Goal: Feedback & Contribution: Submit feedback/report problem

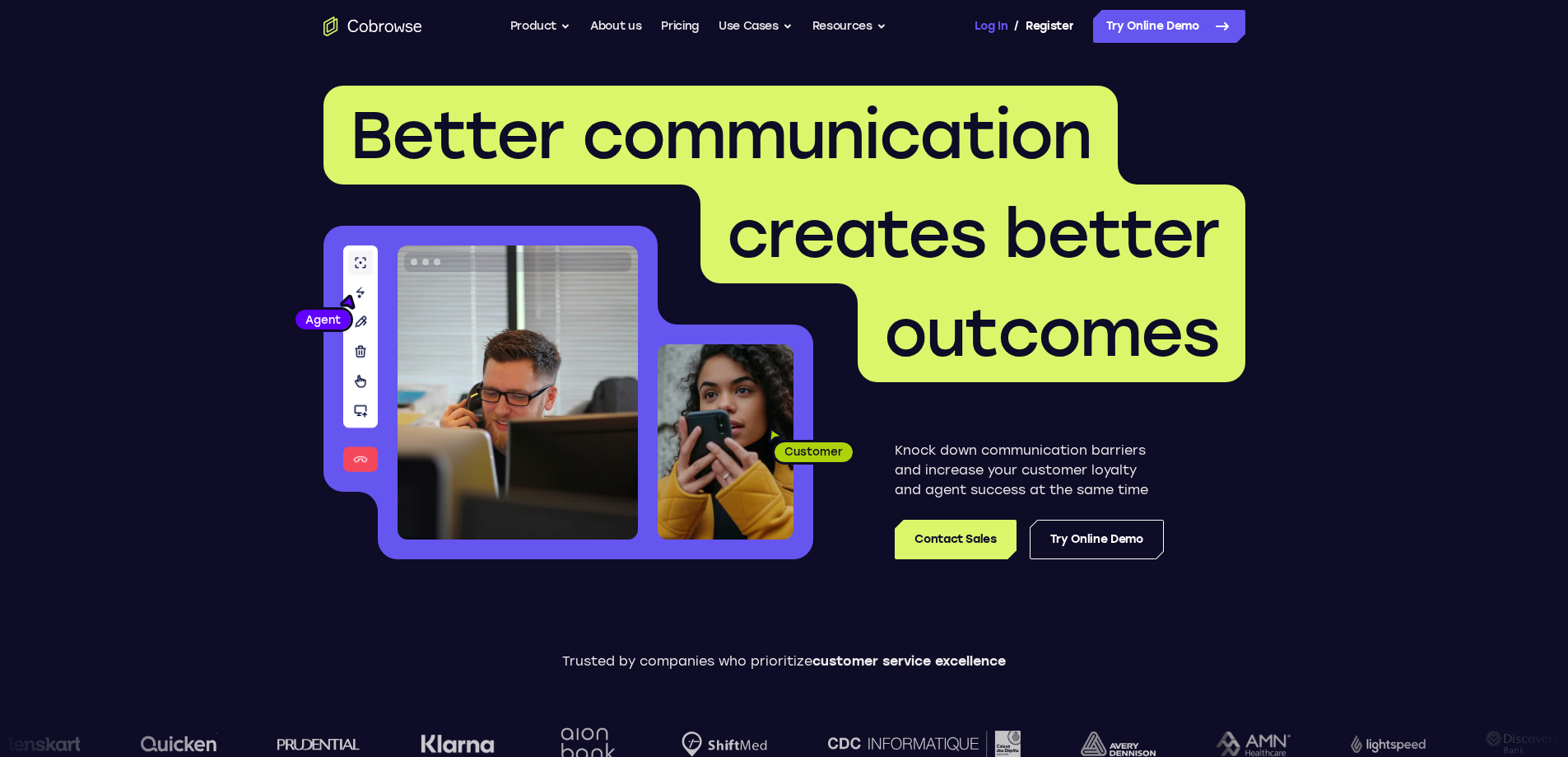
click at [979, 26] on link "Log In" at bounding box center [990, 26] width 33 height 33
click at [992, 27] on link "Log In" at bounding box center [990, 26] width 33 height 33
click at [993, 21] on link "Log In" at bounding box center [990, 26] width 33 height 33
click at [1044, 23] on link "Dashboard" at bounding box center [1043, 26] width 61 height 33
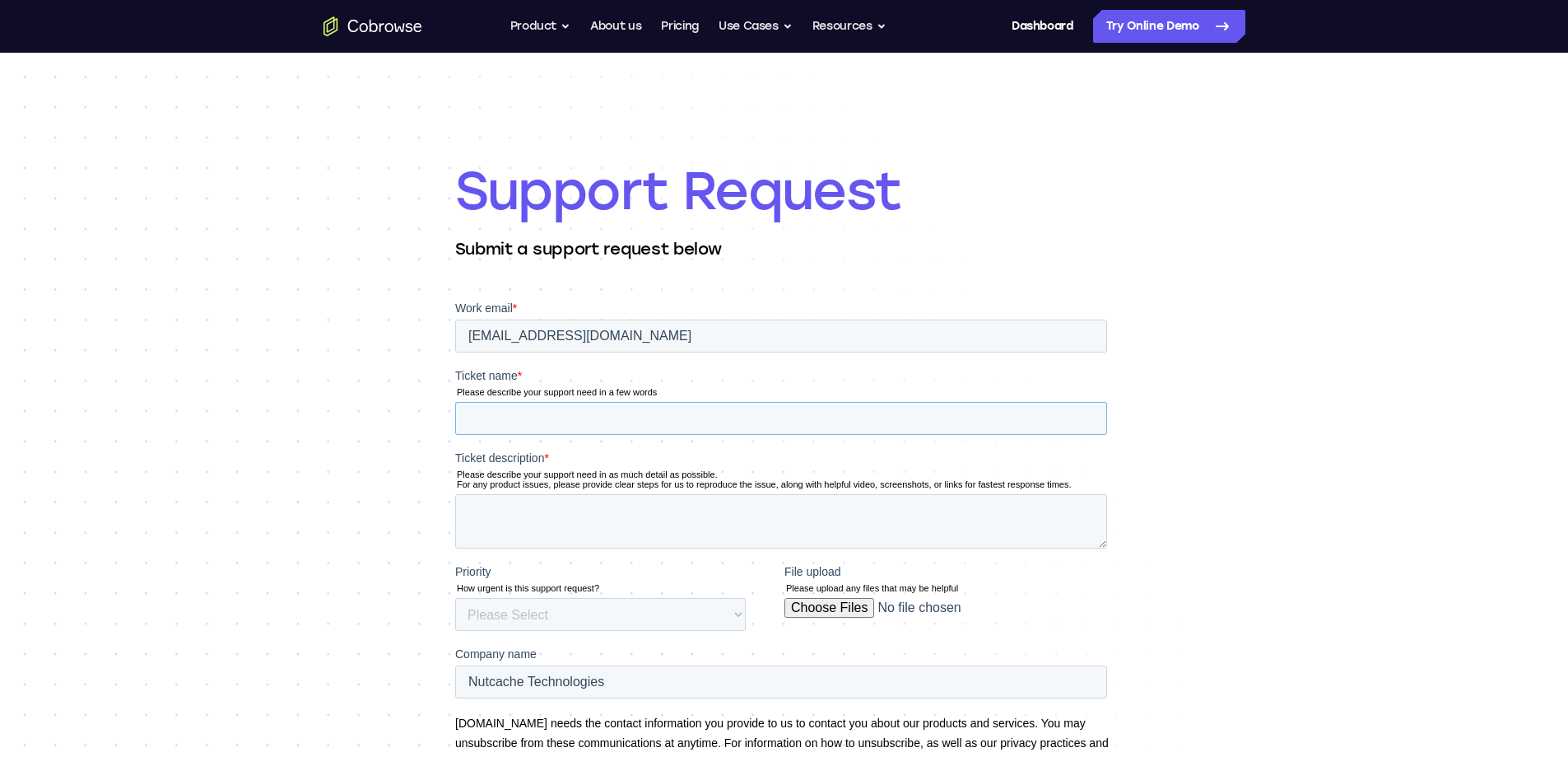
click at [707, 414] on input "Ticket name *" at bounding box center [781, 418] width 652 height 33
click at [599, 403] on input "Ticket name *" at bounding box center [781, 418] width 652 height 33
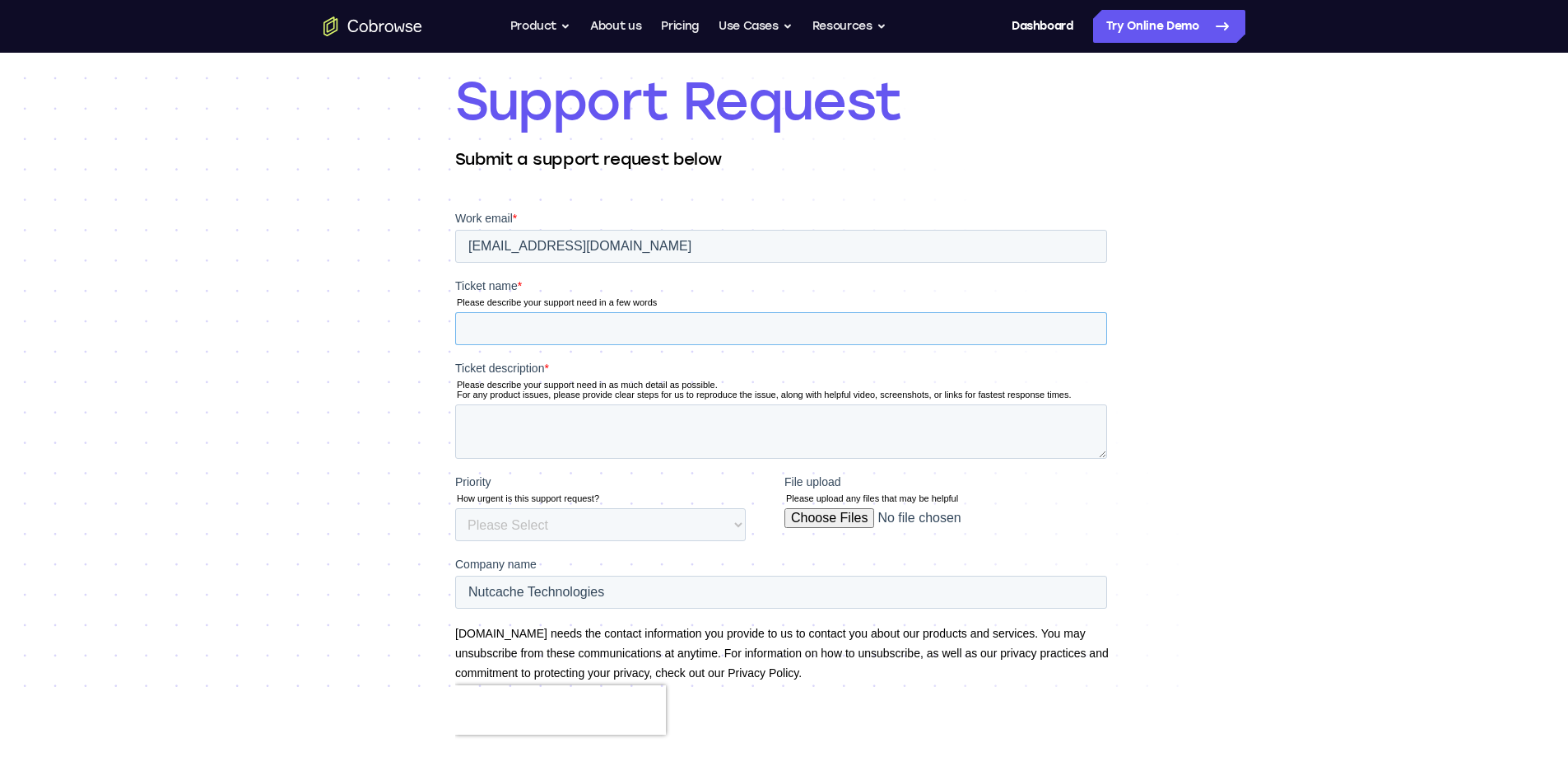
scroll to position [82, 0]
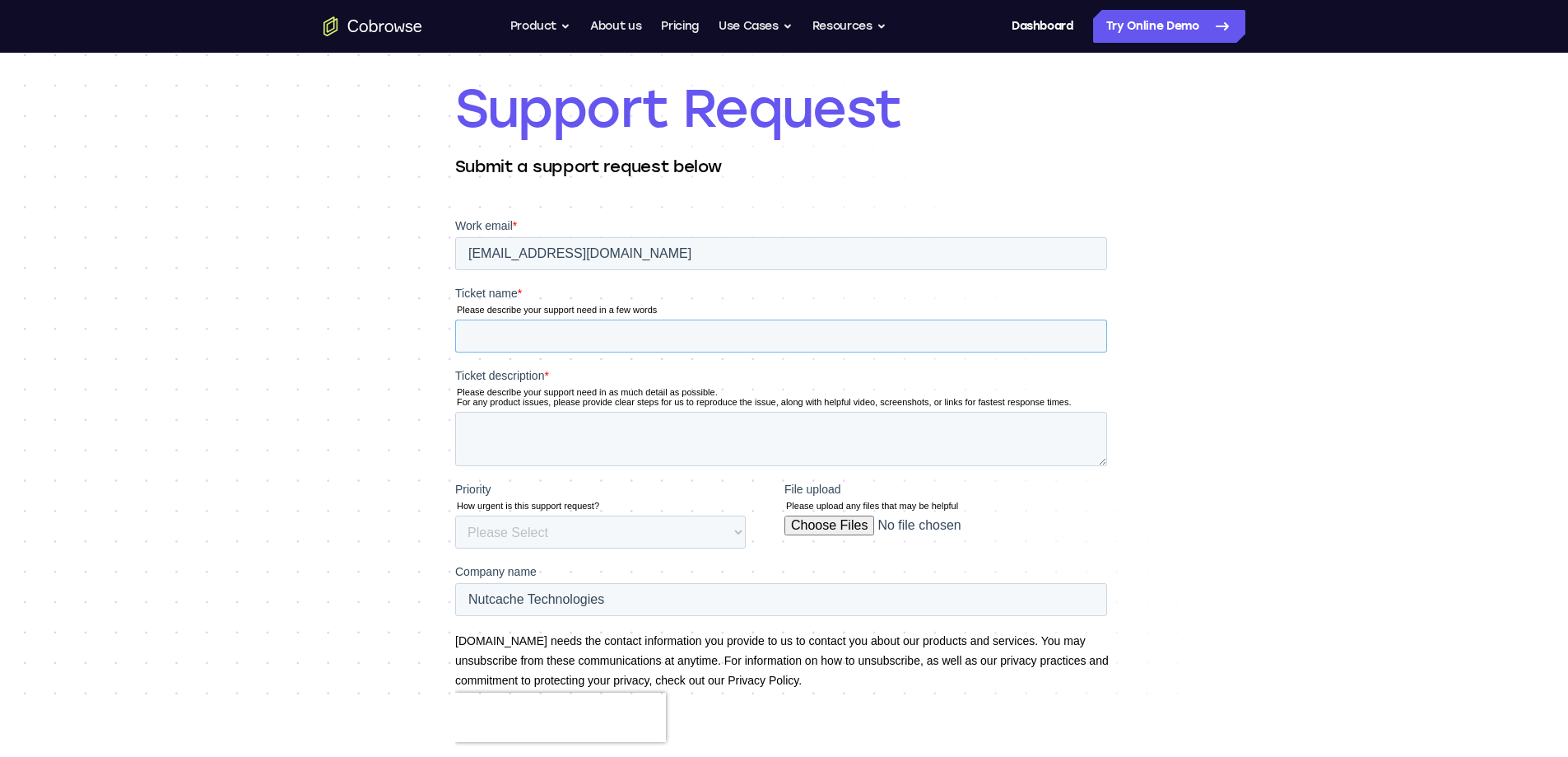
click at [508, 336] on input "Ticket name *" at bounding box center [781, 336] width 652 height 33
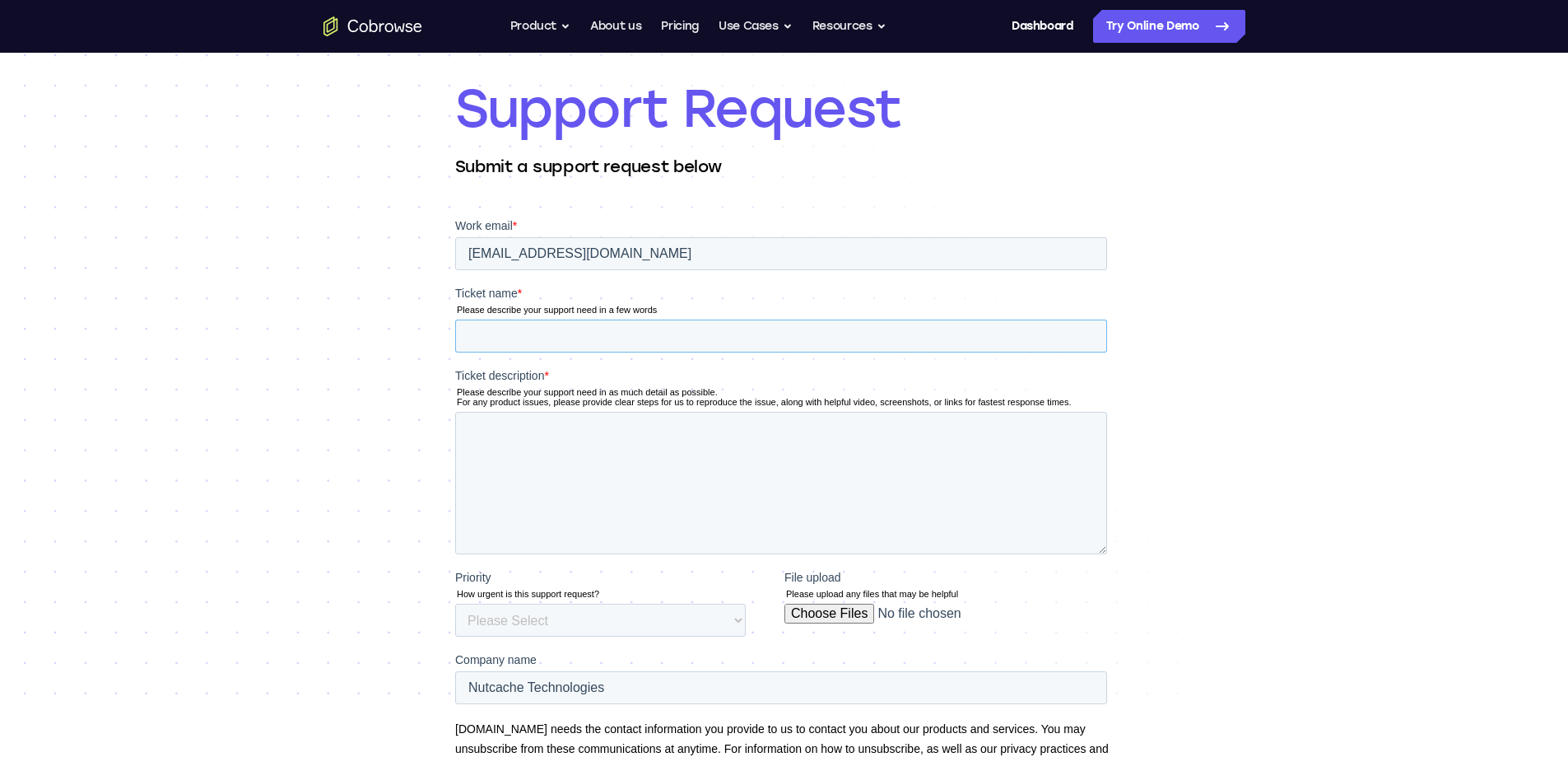
drag, startPoint x: 1101, startPoint y: 462, endPoint x: 1105, endPoint y: 551, distance: 89.1
click at [1105, 551] on textarea "Ticket description *" at bounding box center [781, 483] width 652 height 143
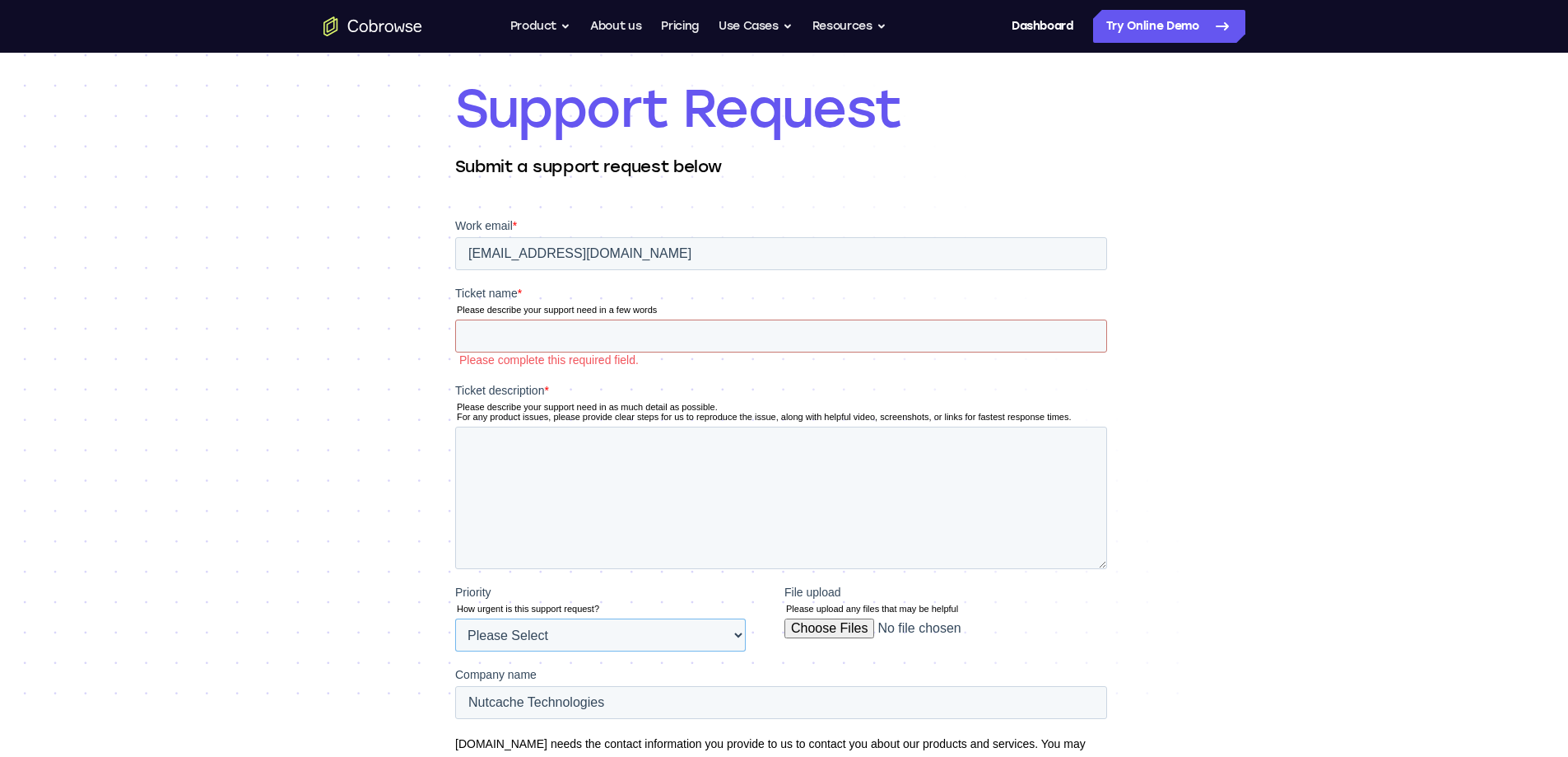
click at [732, 620] on select "Please Select Low Medium High" at bounding box center [600, 634] width 291 height 33
select select "HIGH"
click at [455, 618] on select "Please Select Low Medium High" at bounding box center [600, 634] width 291 height 33
click at [531, 442] on textarea "Ticket description *" at bounding box center [781, 498] width 652 height 143
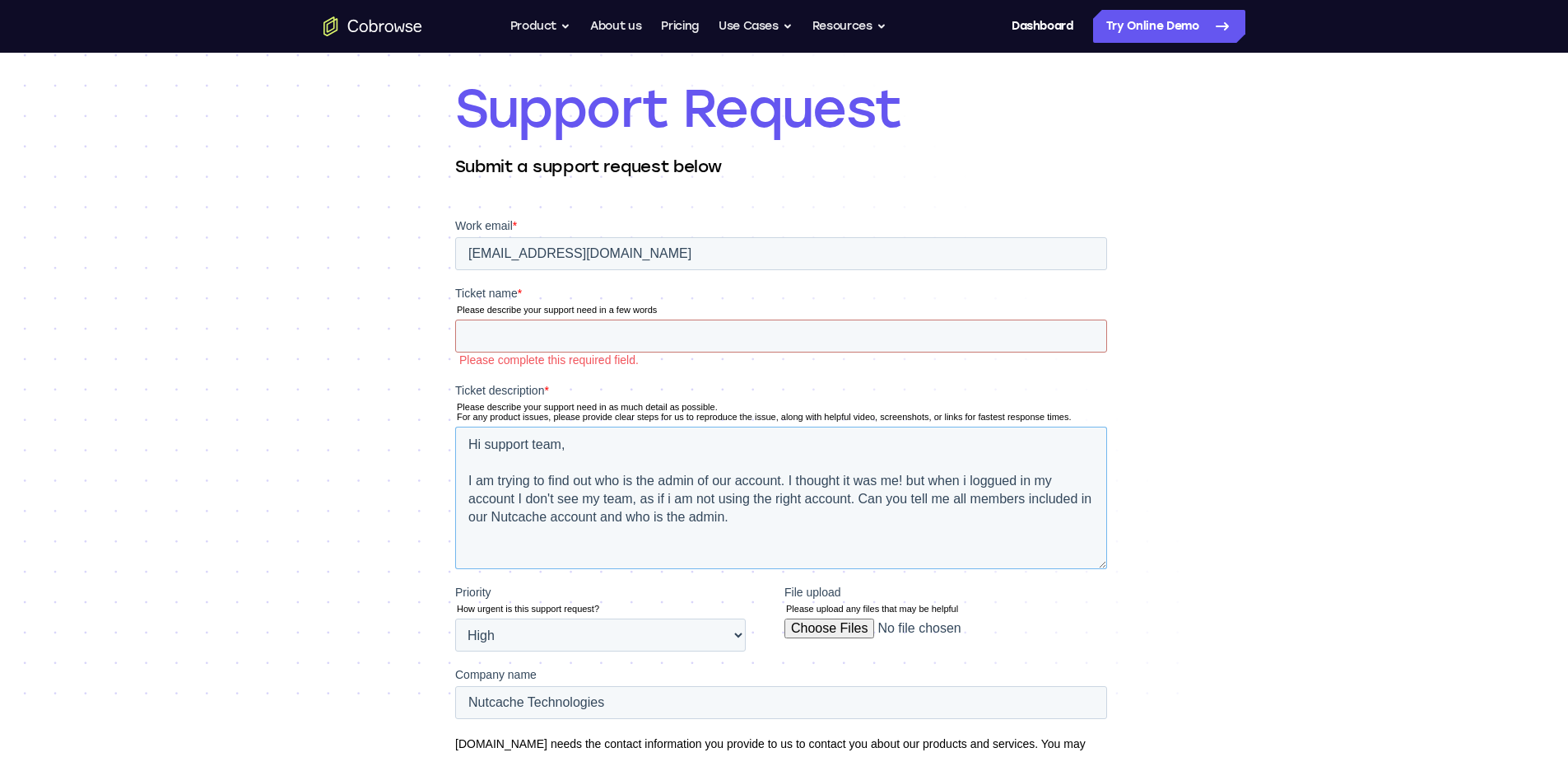
type textarea "Hi support team, I am trying to find out who is the admin of our account. I tho…"
click at [504, 337] on input "Ticket name *" at bounding box center [781, 336] width 652 height 33
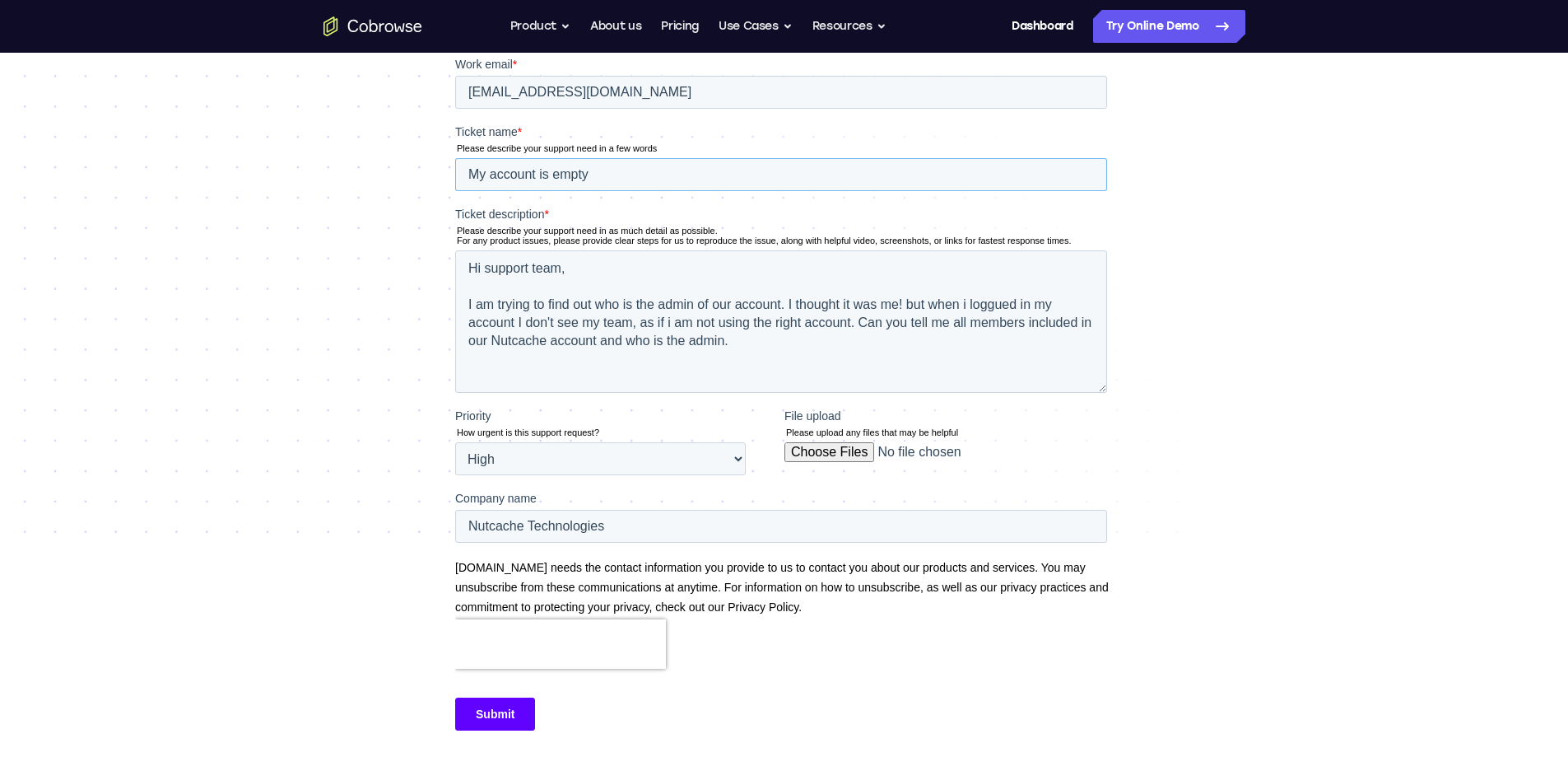
scroll to position [247, 0]
type input "My account is empty"
click at [753, 337] on textarea "Hi support team, I am trying to find out who is the admin of our account. I tho…" at bounding box center [781, 318] width 652 height 143
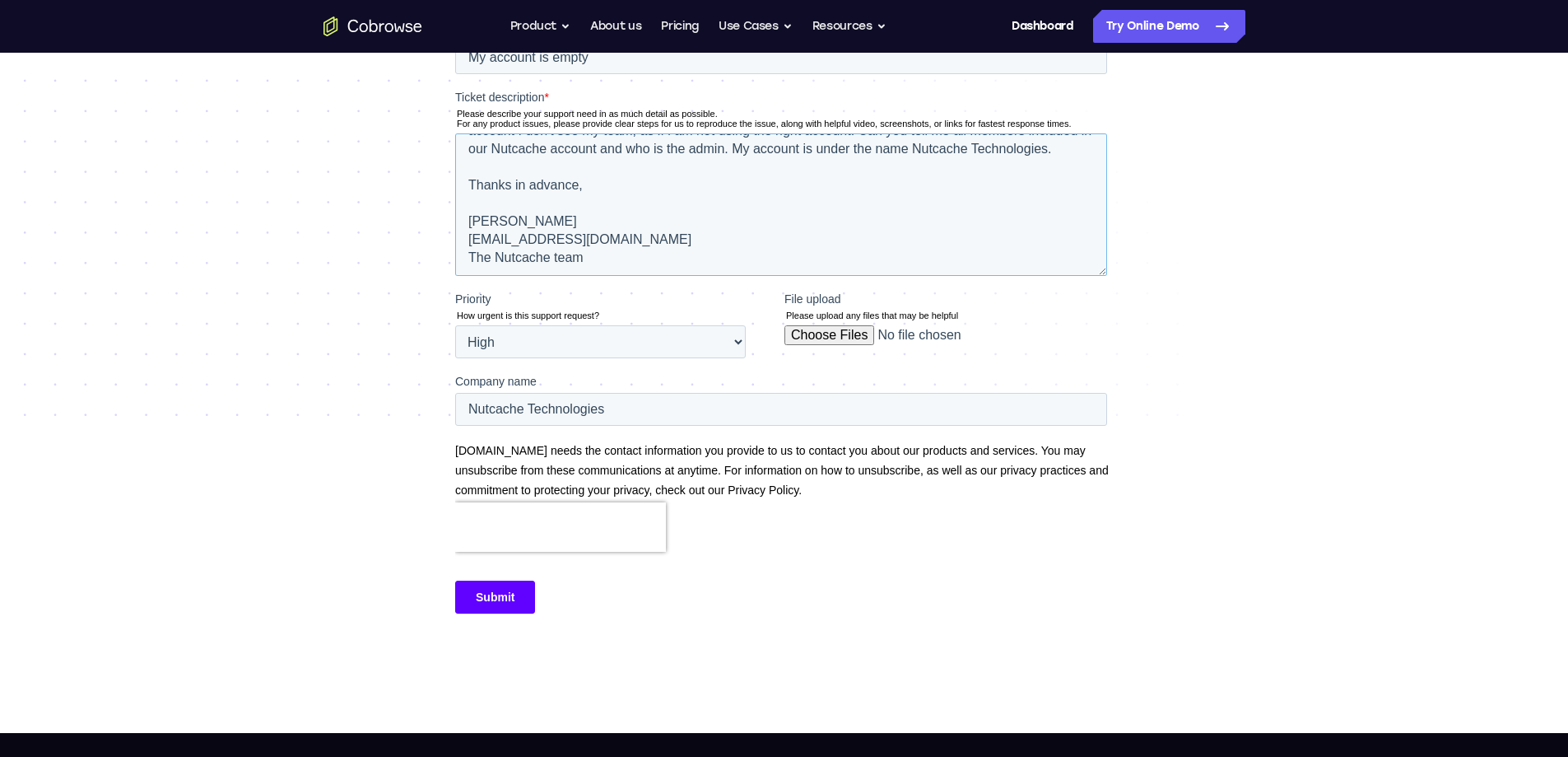
scroll to position [494, 0]
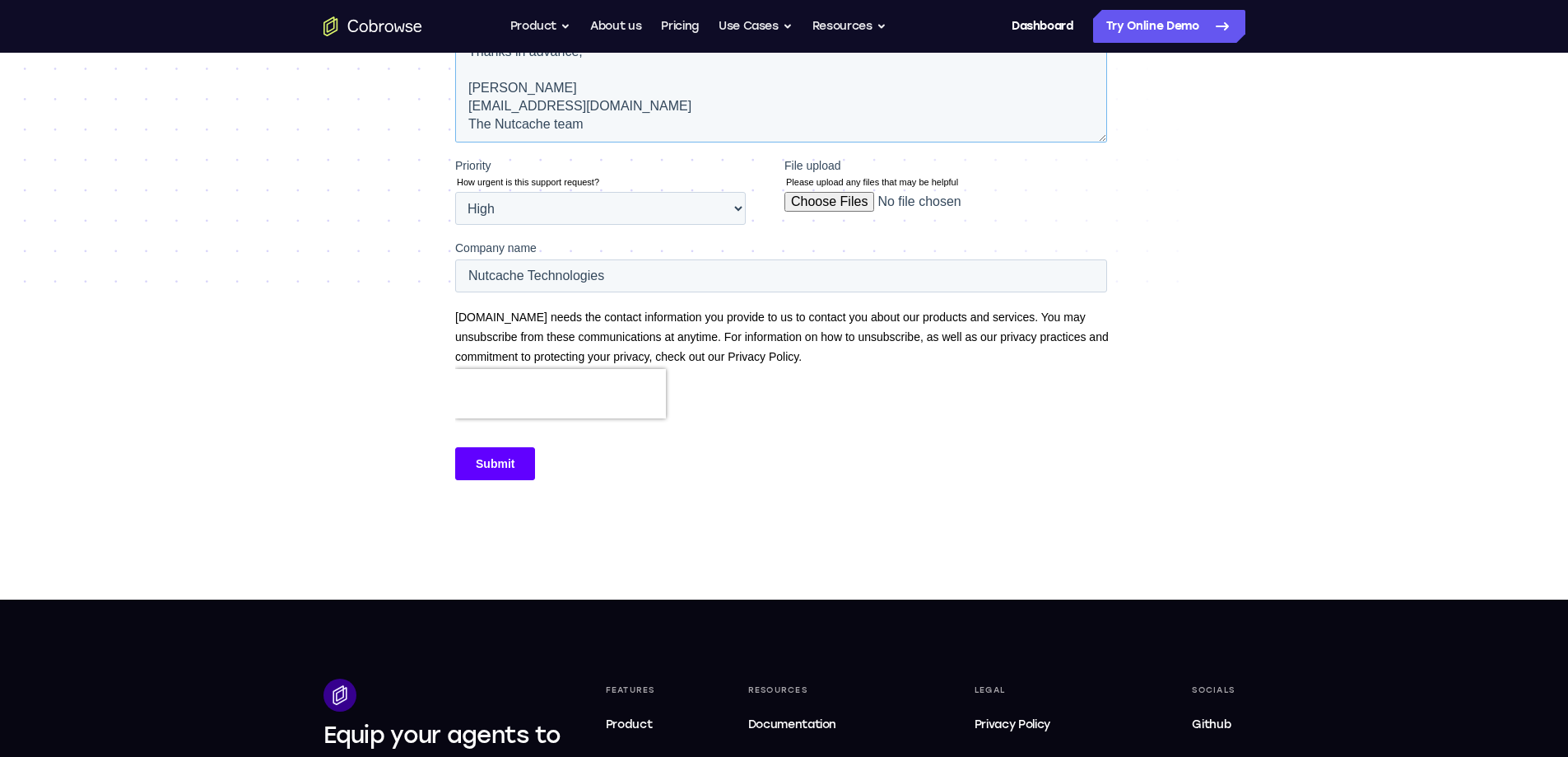
type textarea "Hi support team, I am trying to find out who is the admin of our account. I tho…"
drag, startPoint x: 498, startPoint y: 461, endPoint x: 328, endPoint y: 465, distance: 170.0
click at [455, 465] on html "Work email * mguevin@nutcache.com Ticket name * Please describe your support ne…" at bounding box center [784, 158] width 659 height 703
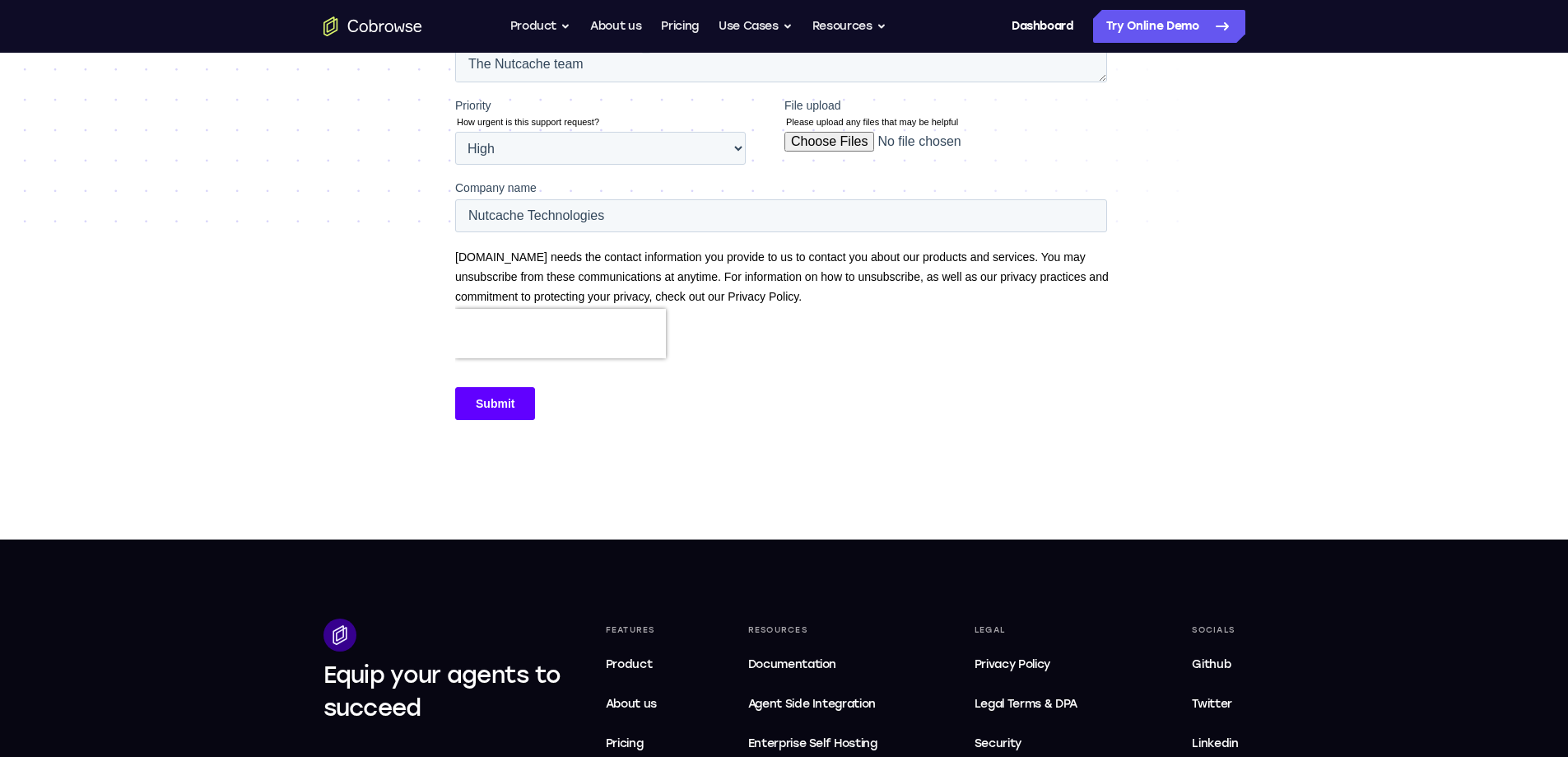
scroll to position [576, 0]
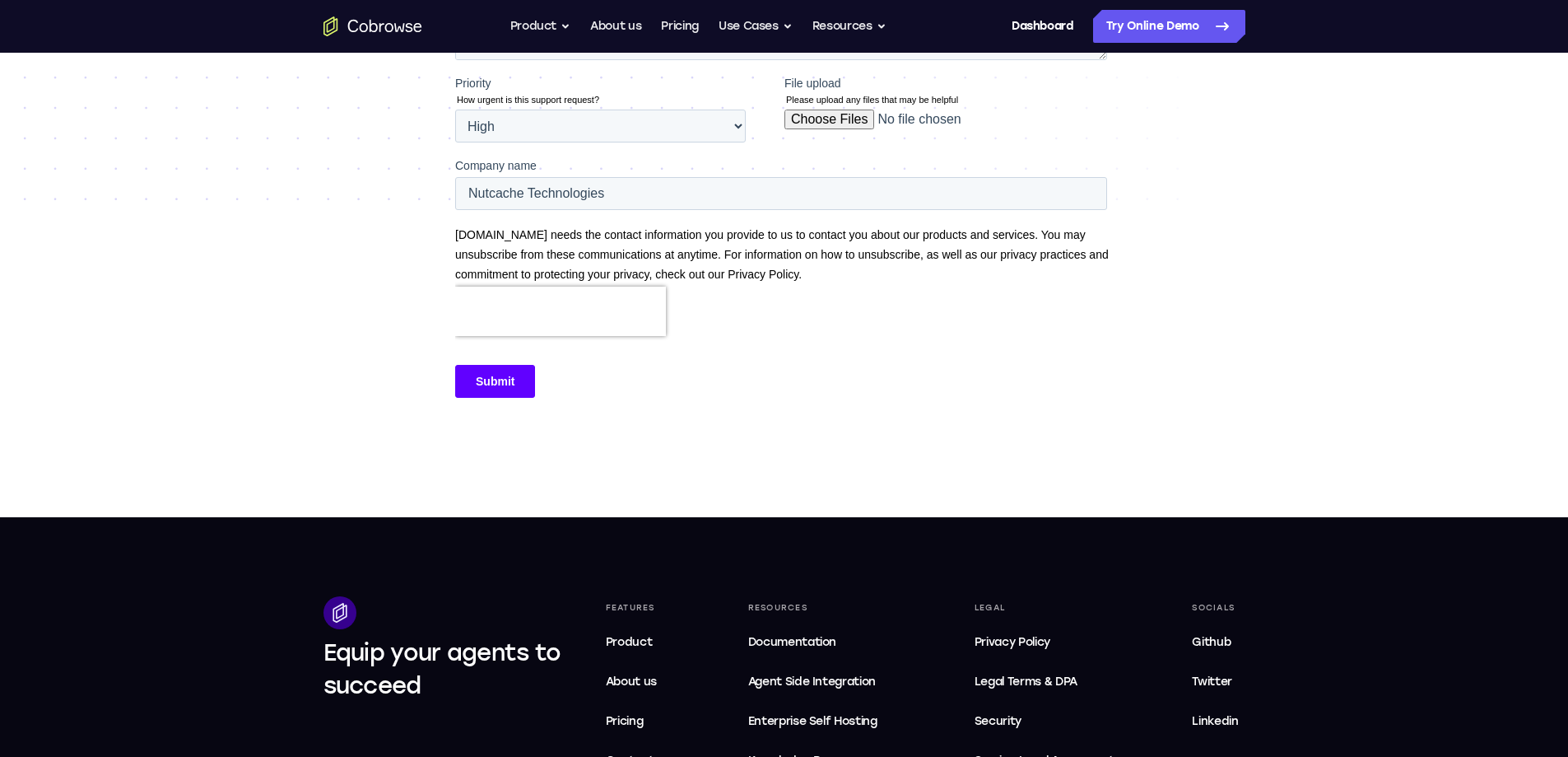
click at [486, 384] on input "Submit" at bounding box center [495, 380] width 80 height 33
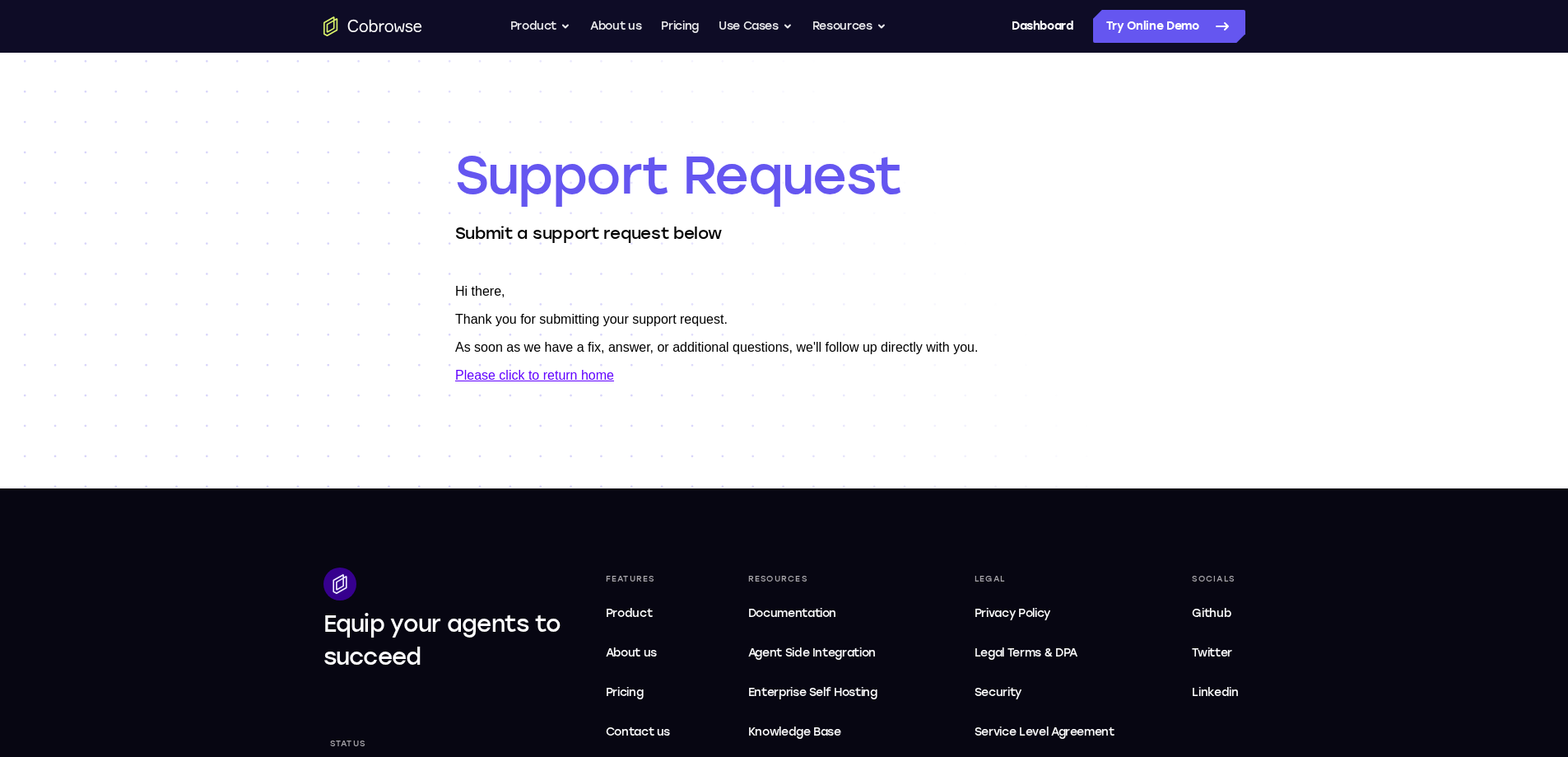
scroll to position [0, 0]
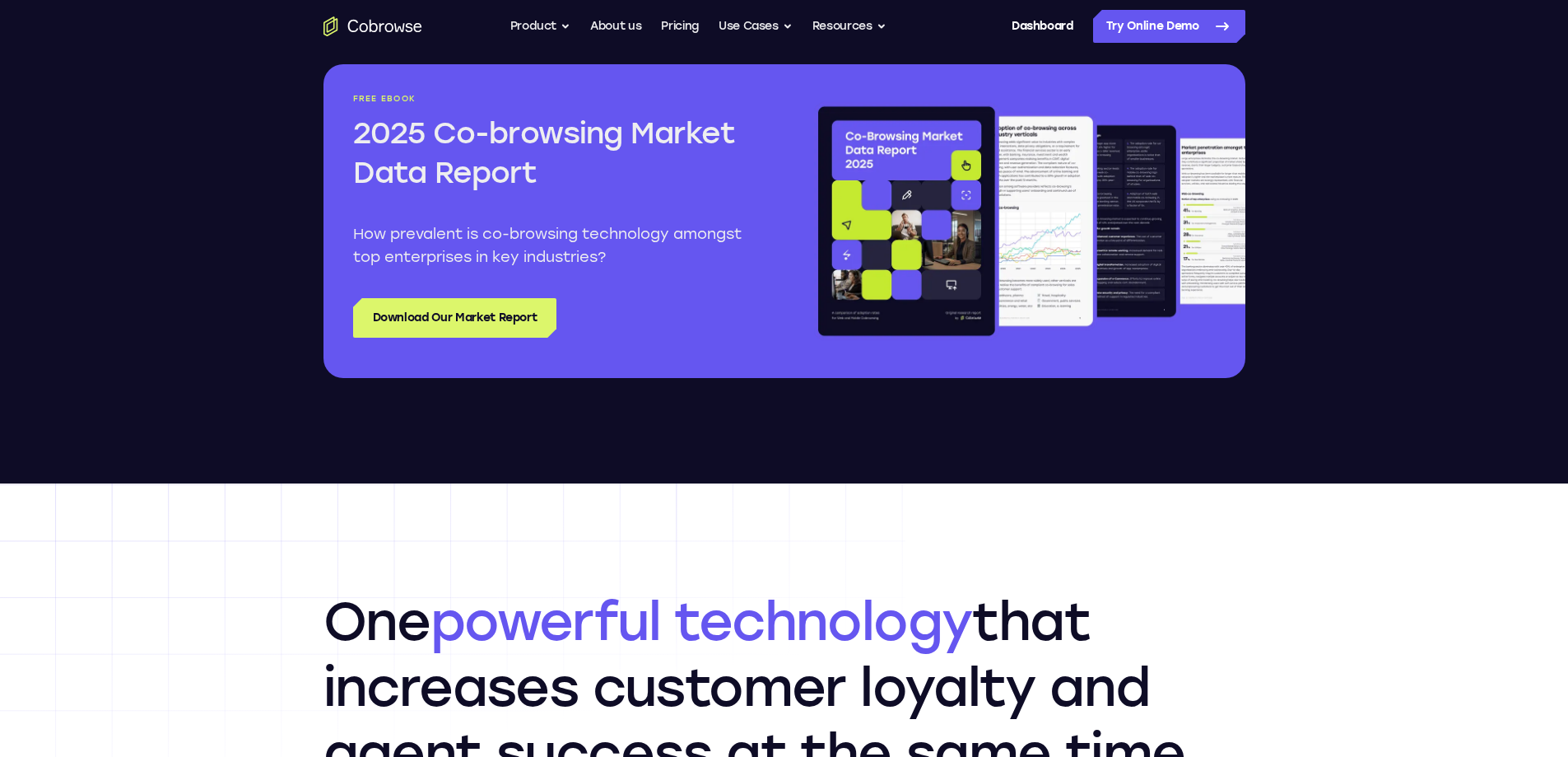
scroll to position [1976, 0]
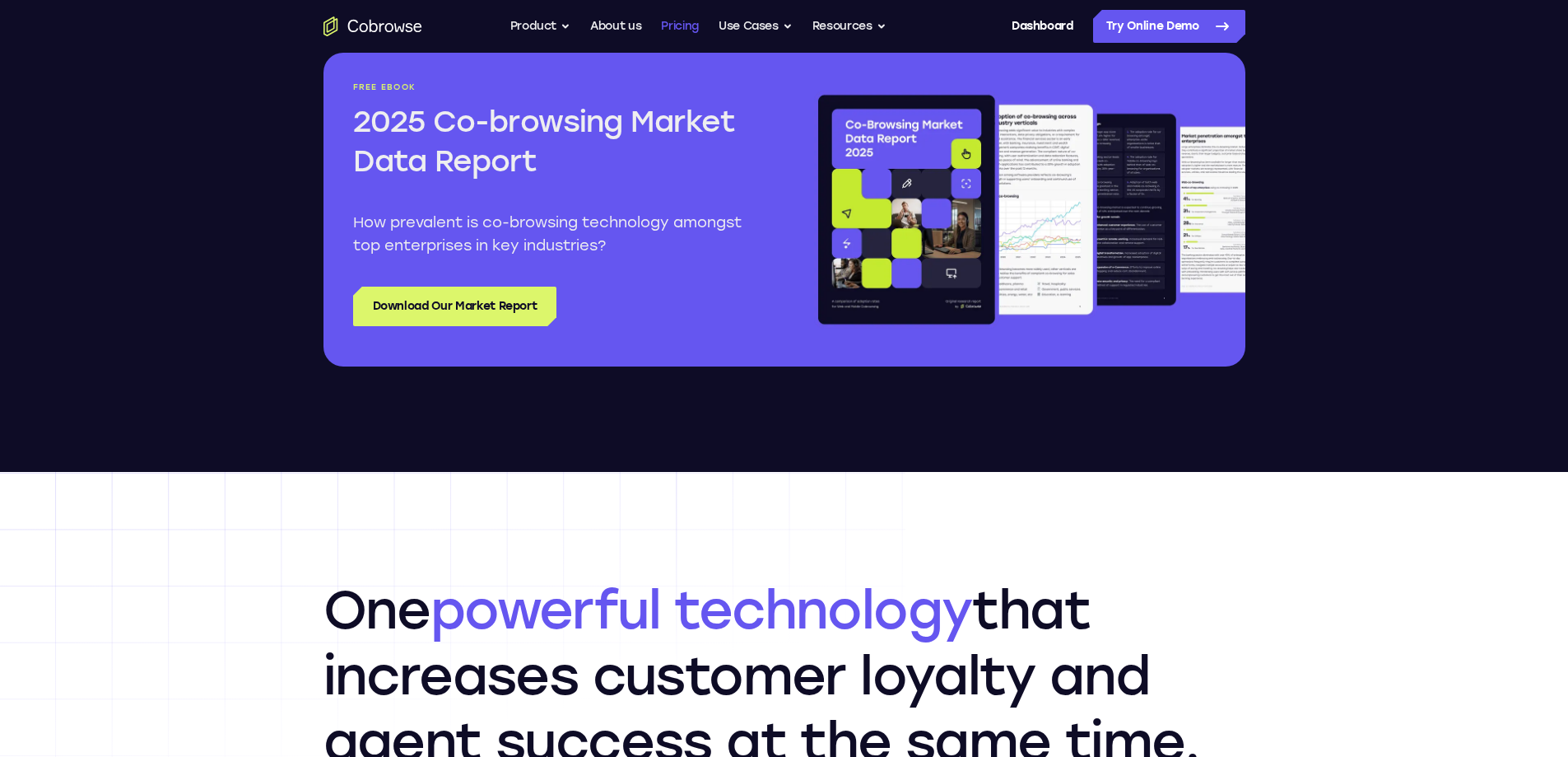
click at [678, 25] on link "Pricing" at bounding box center [679, 26] width 38 height 33
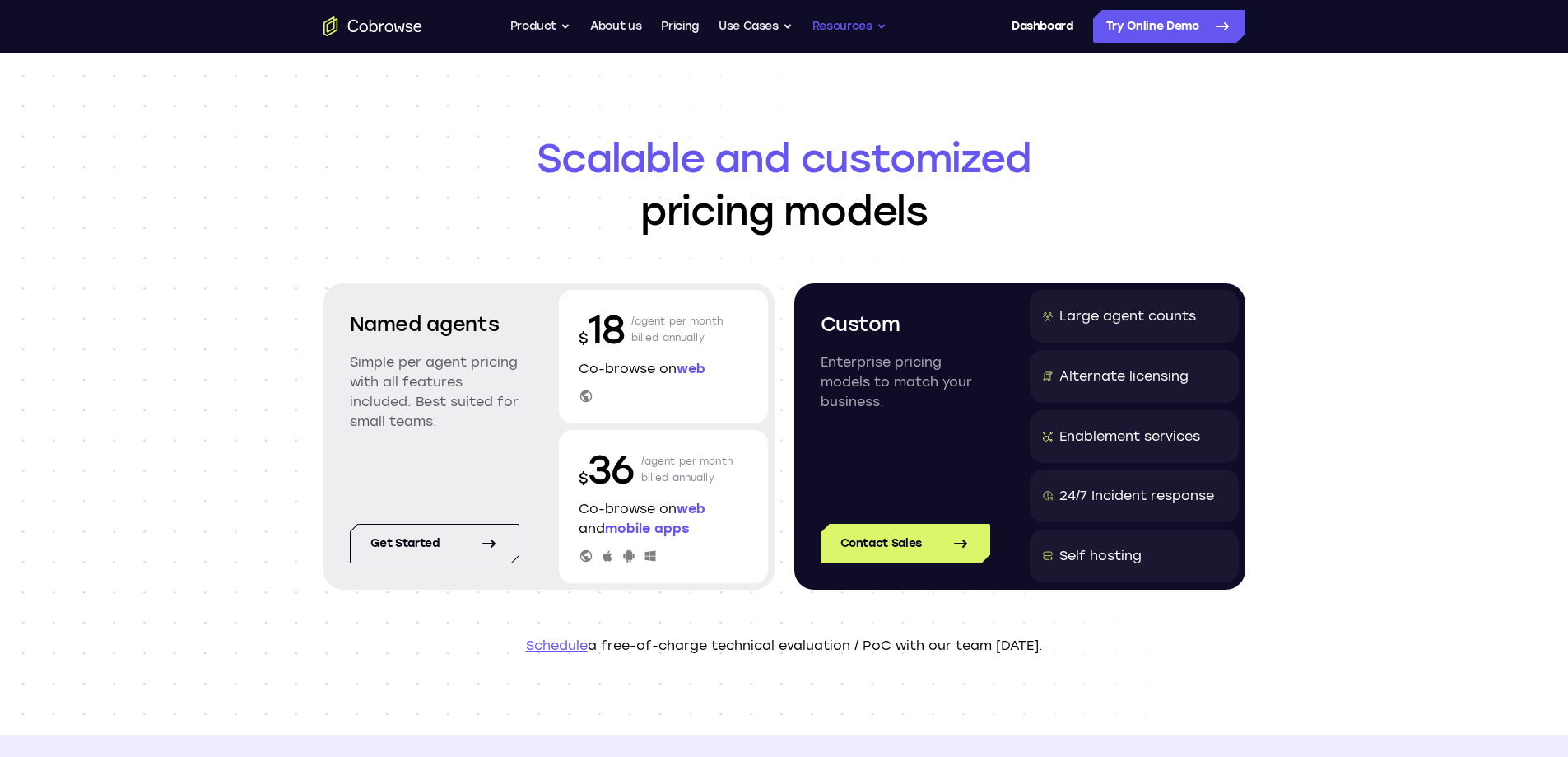
click at [844, 32] on button "Resources" at bounding box center [850, 26] width 75 height 33
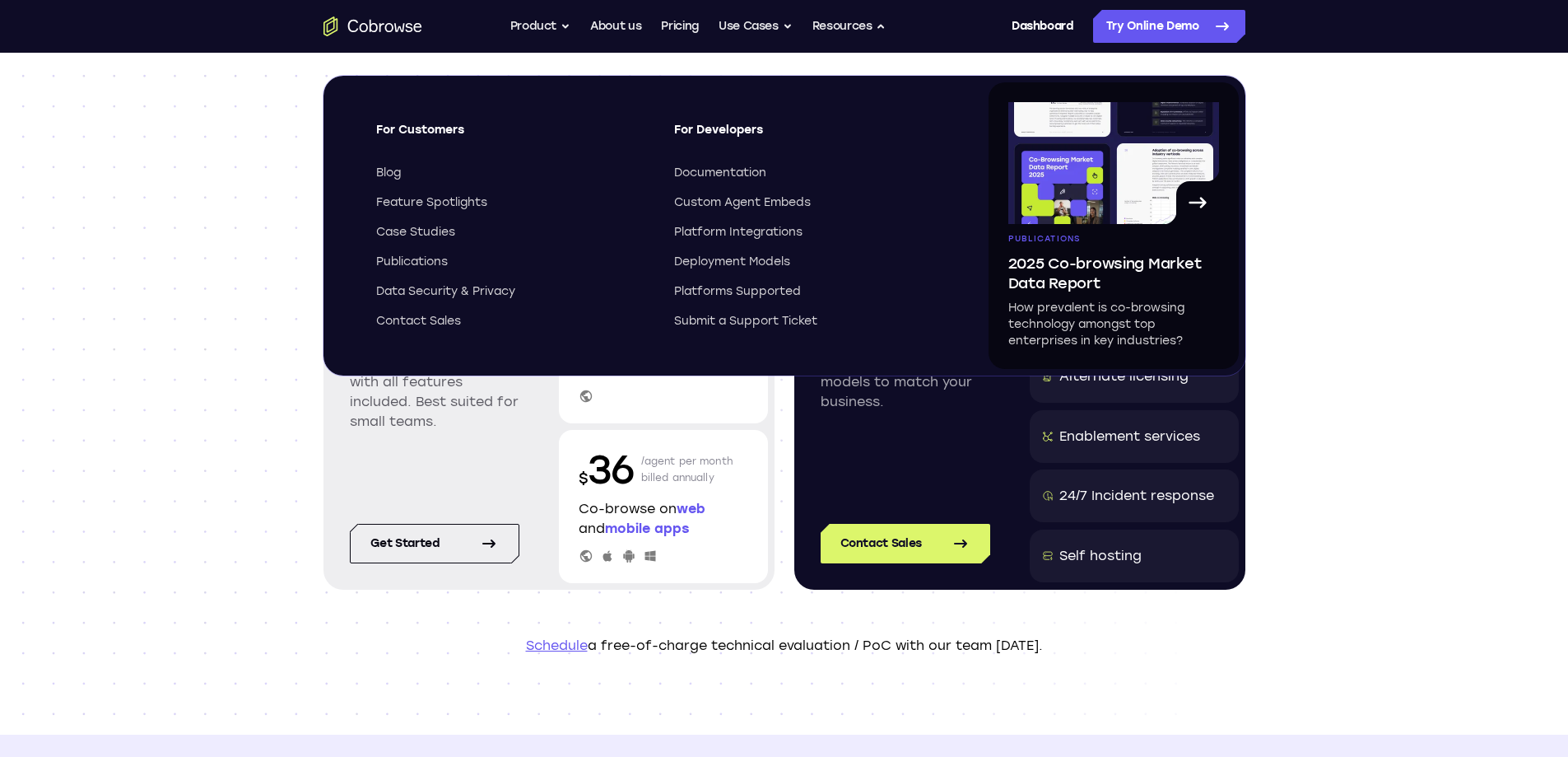
click at [1466, 272] on div "Scalable and customized pricing models Named agents Simple per agent pricing wi…" at bounding box center [784, 393] width 1568 height 681
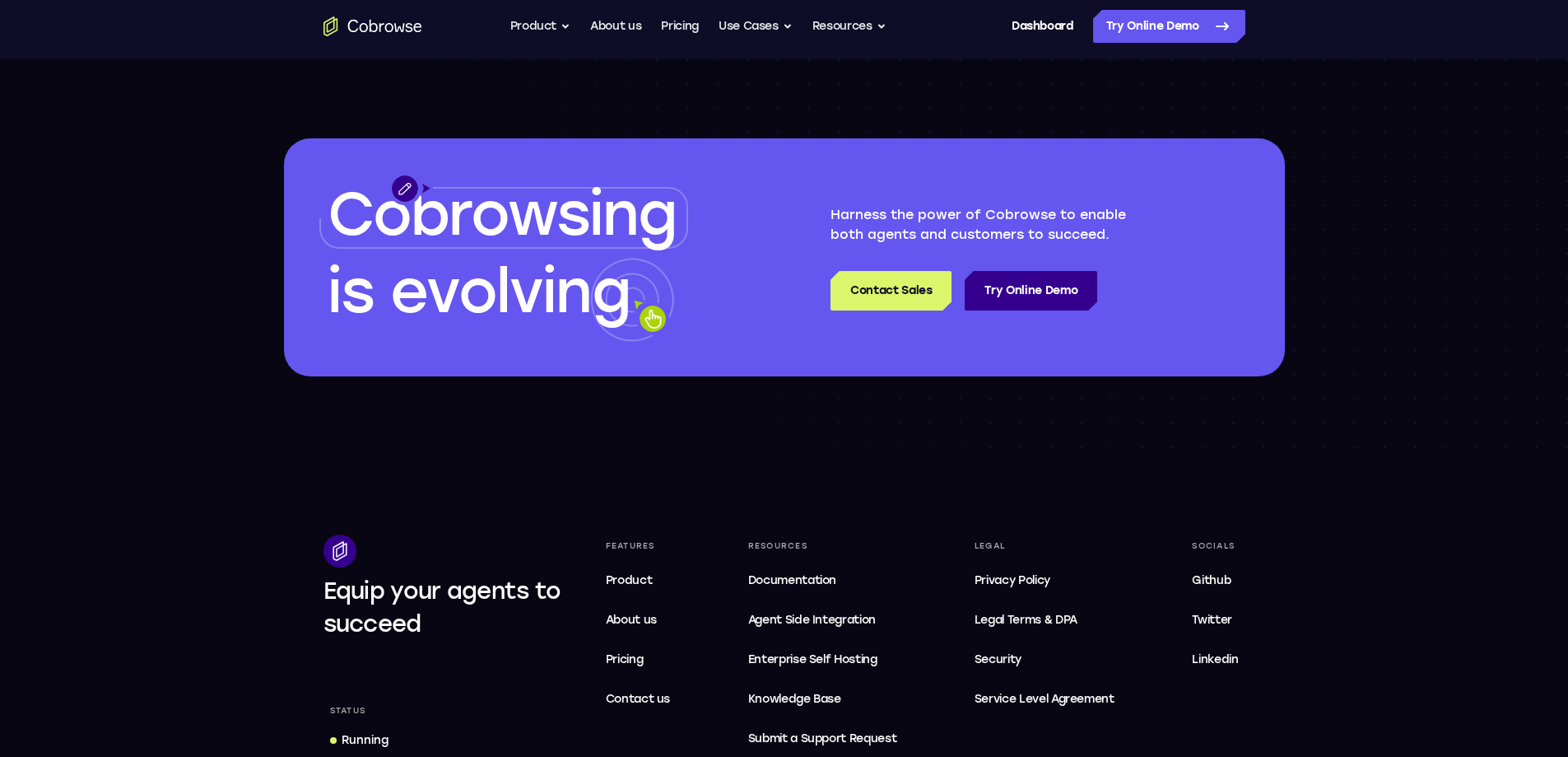
scroll to position [2807, 0]
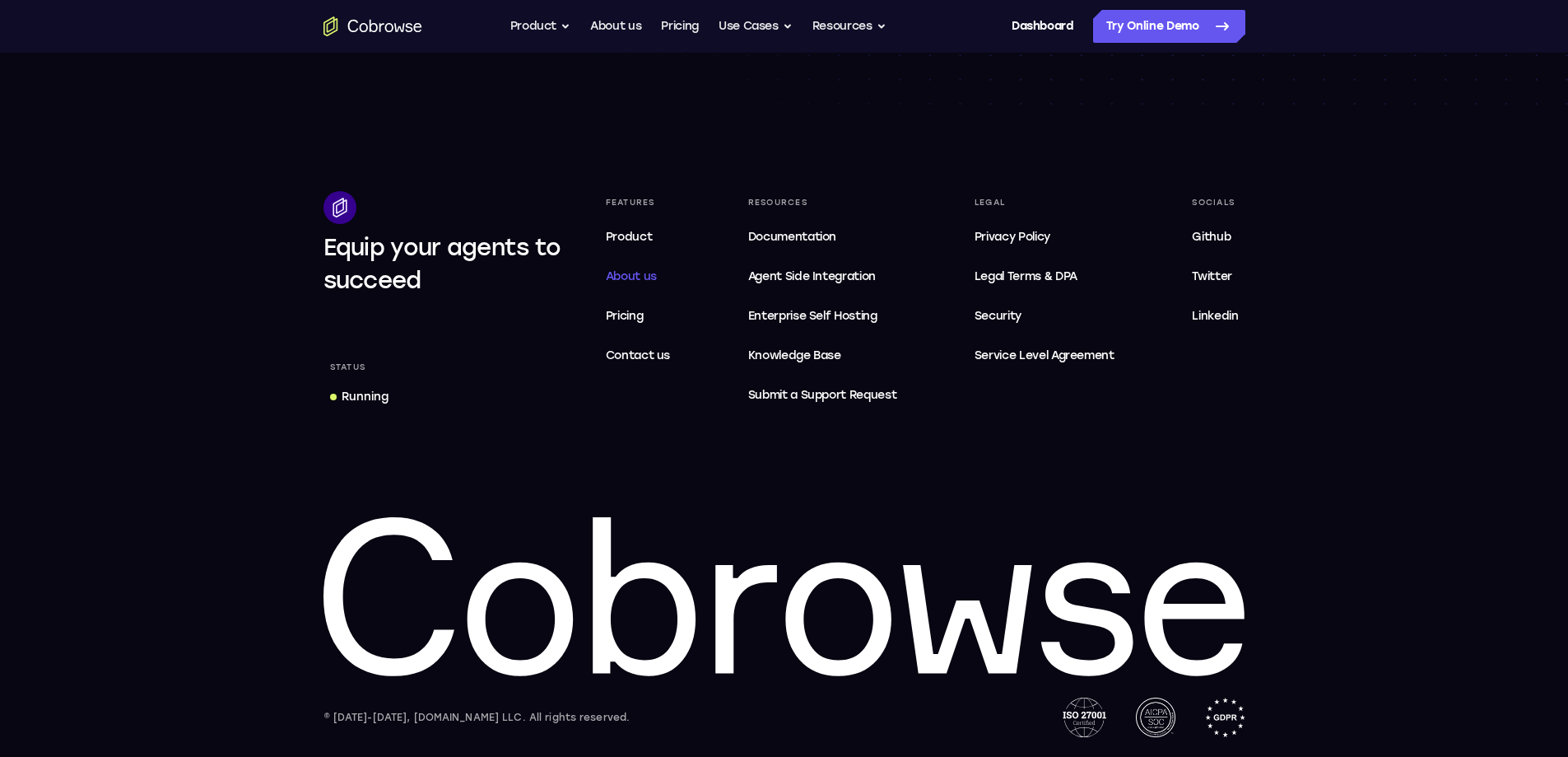
click at [629, 277] on span "About us" at bounding box center [631, 276] width 51 height 14
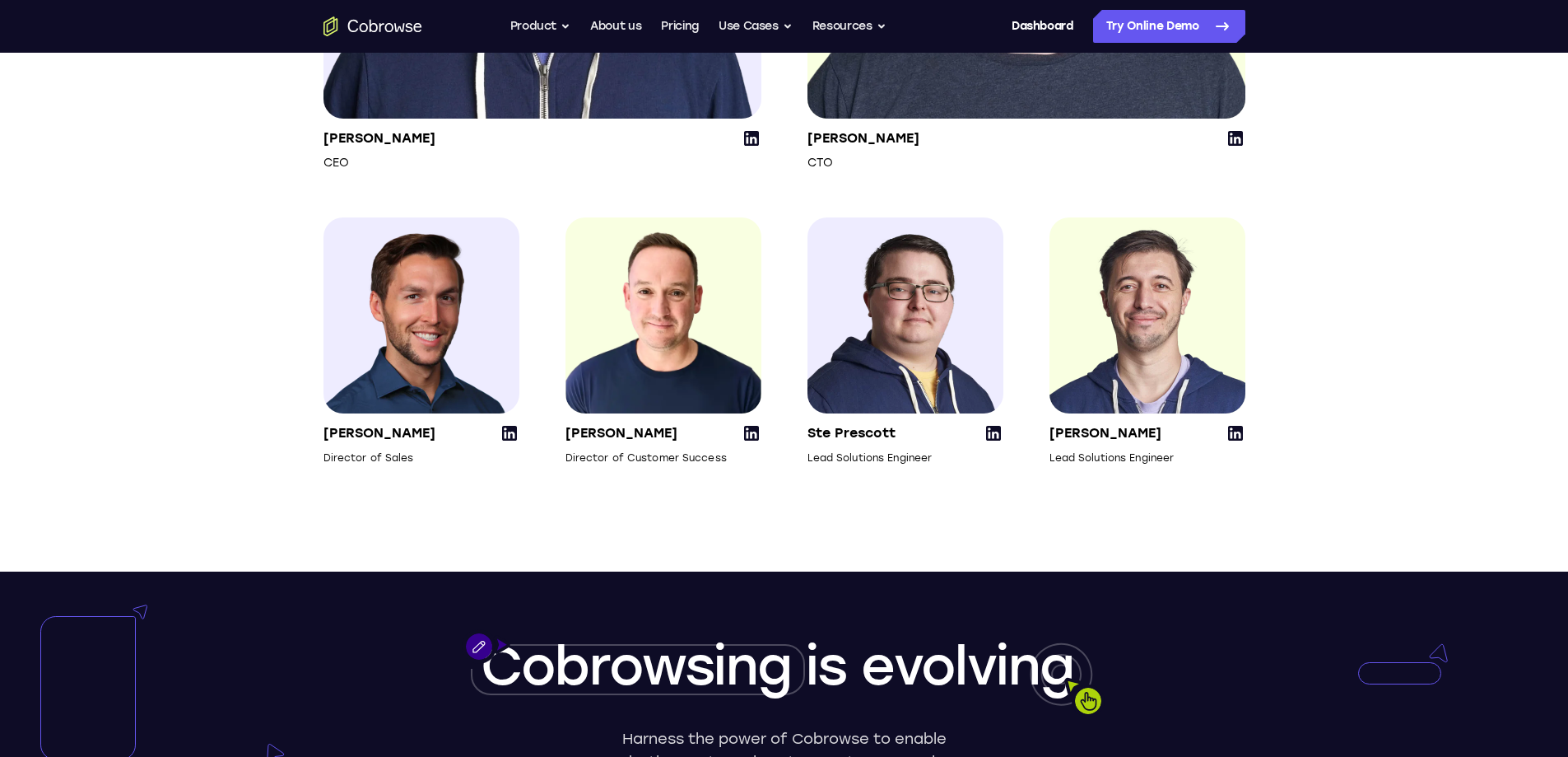
scroll to position [2388, 0]
